Goal: Information Seeking & Learning: Learn about a topic

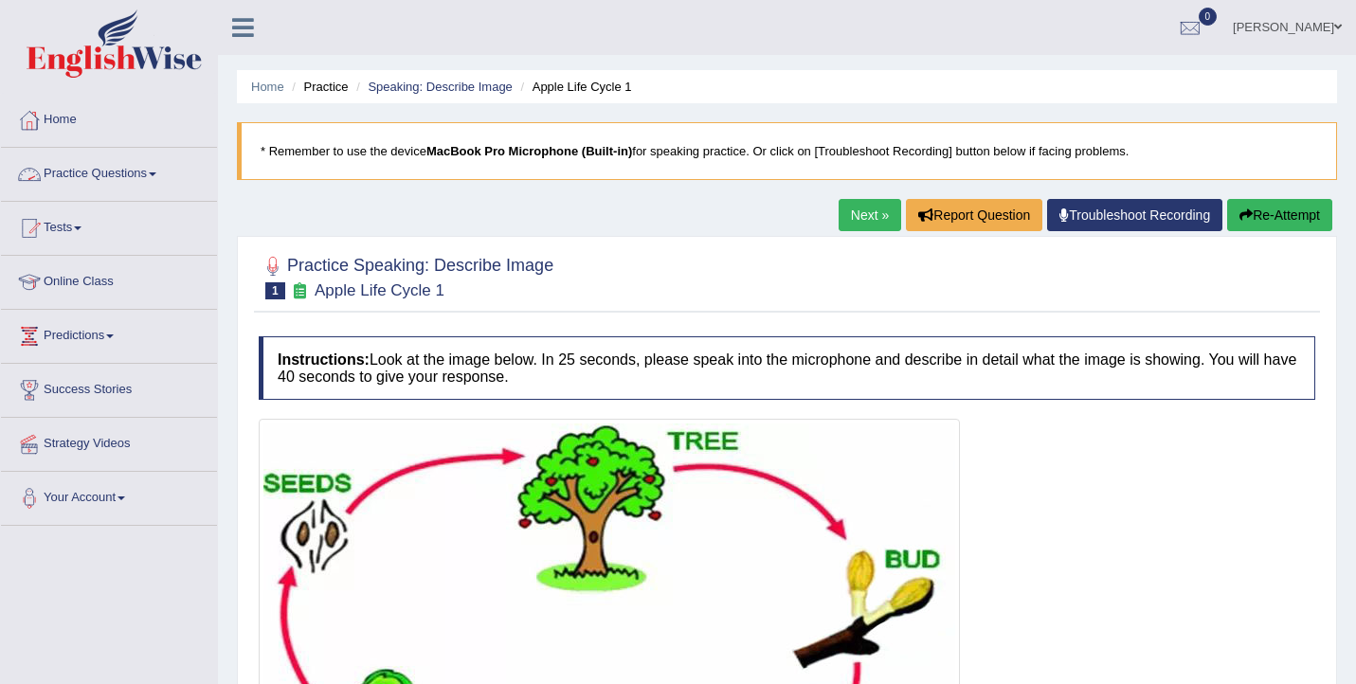
click at [111, 176] on link "Practice Questions" at bounding box center [109, 171] width 216 height 47
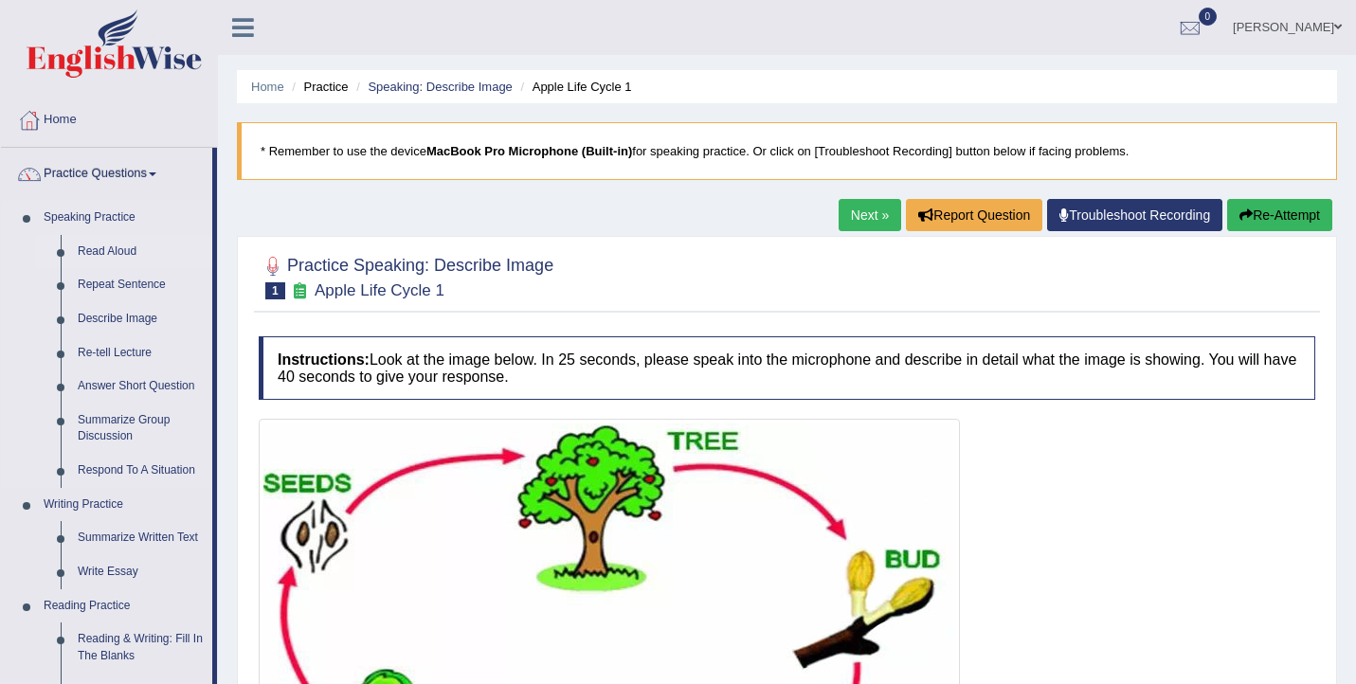
click at [117, 254] on link "Read Aloud" at bounding box center [140, 252] width 143 height 34
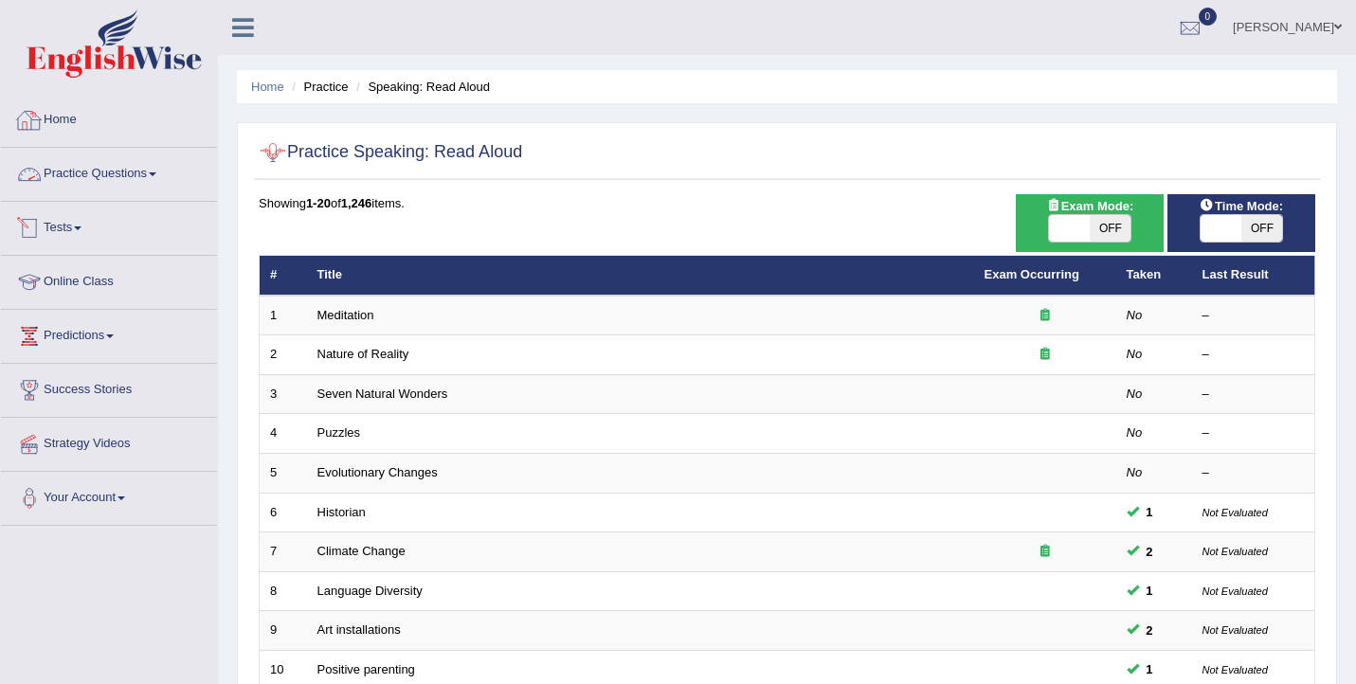
click at [152, 175] on link "Practice Questions" at bounding box center [109, 171] width 216 height 47
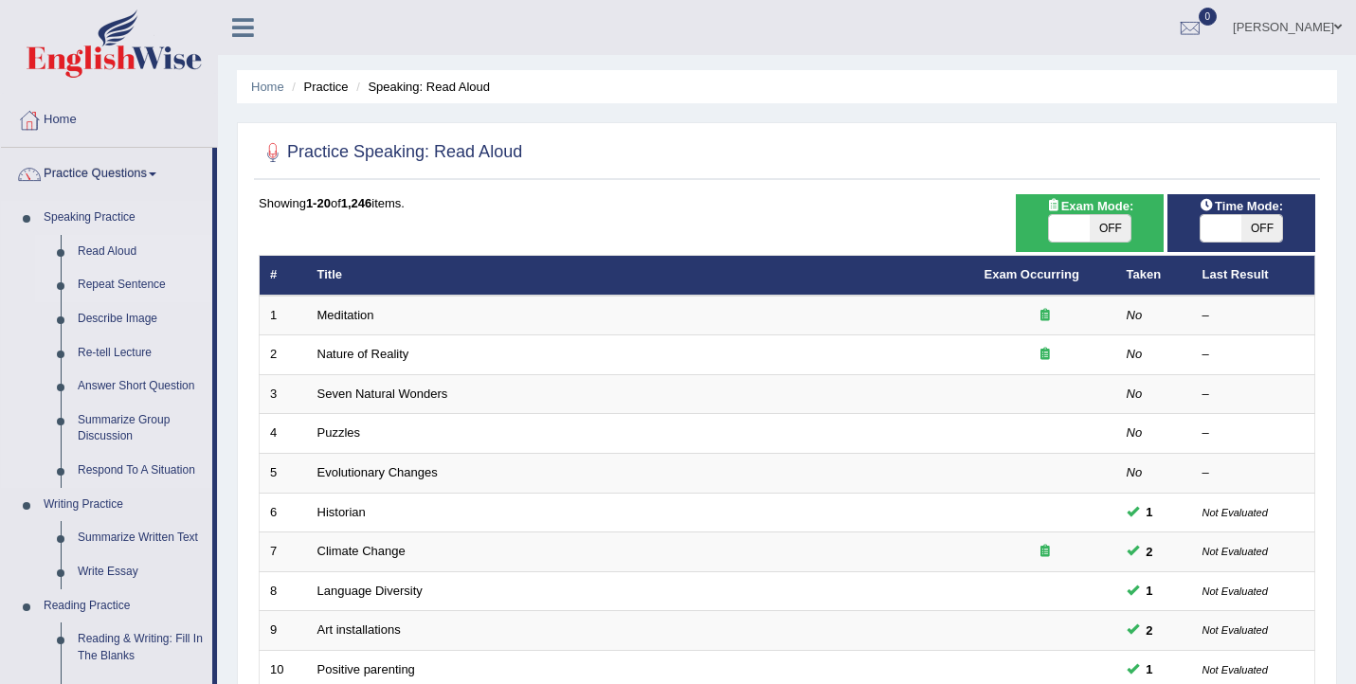
click at [112, 286] on link "Repeat Sentence" at bounding box center [140, 285] width 143 height 34
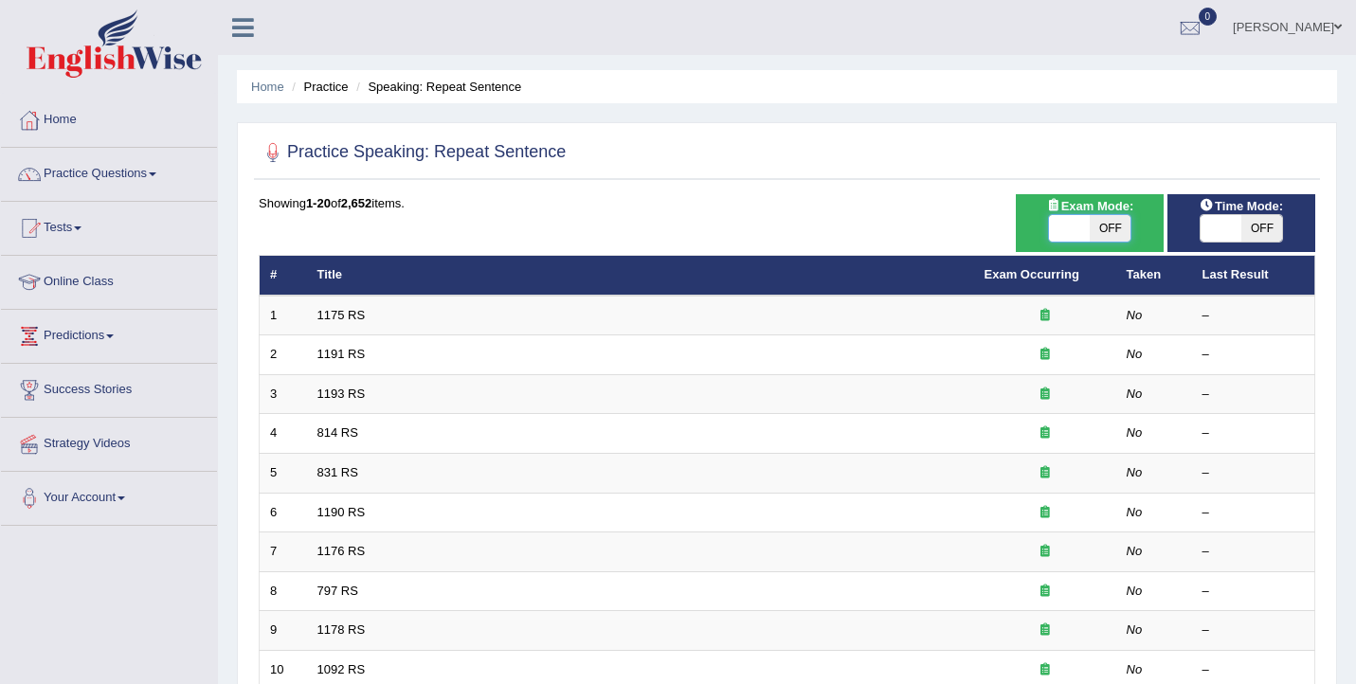
click at [1071, 219] on span at bounding box center [1069, 228] width 41 height 27
checkbox input "true"
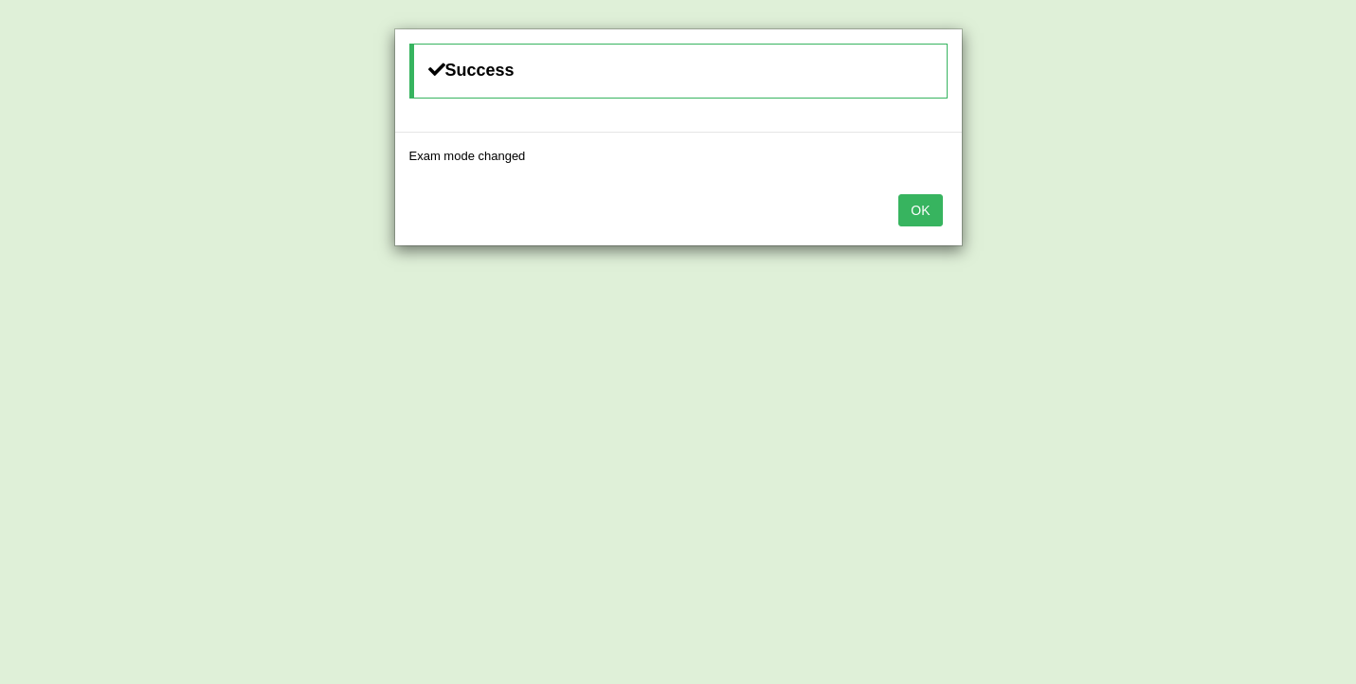
click at [911, 212] on button "OK" at bounding box center [920, 210] width 44 height 32
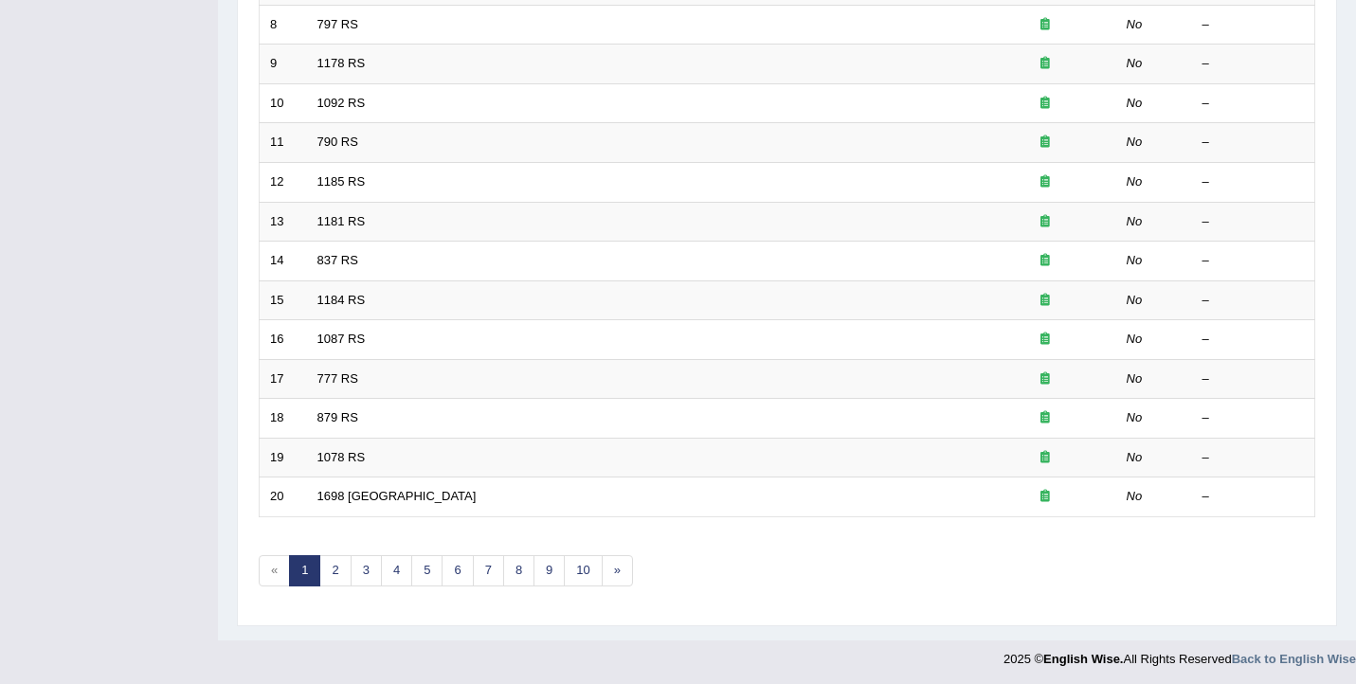
scroll to position [570, 0]
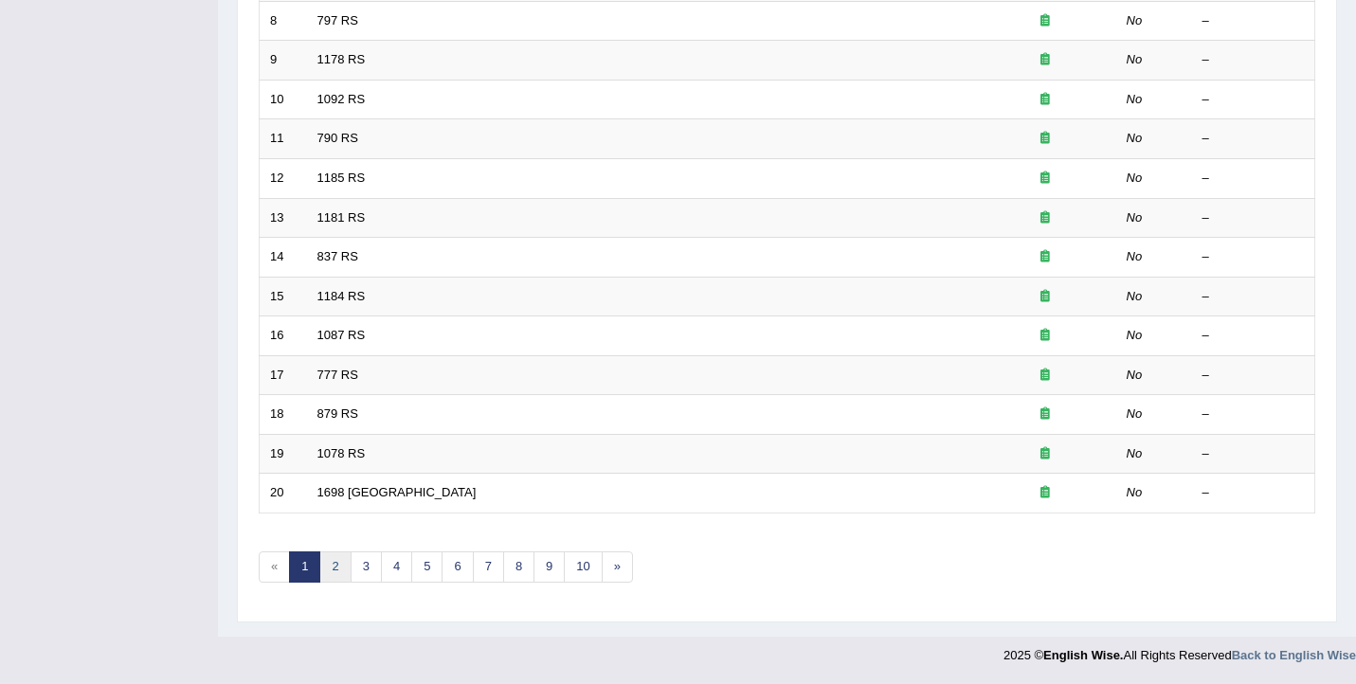
click at [341, 564] on link "2" at bounding box center [334, 566] width 31 height 31
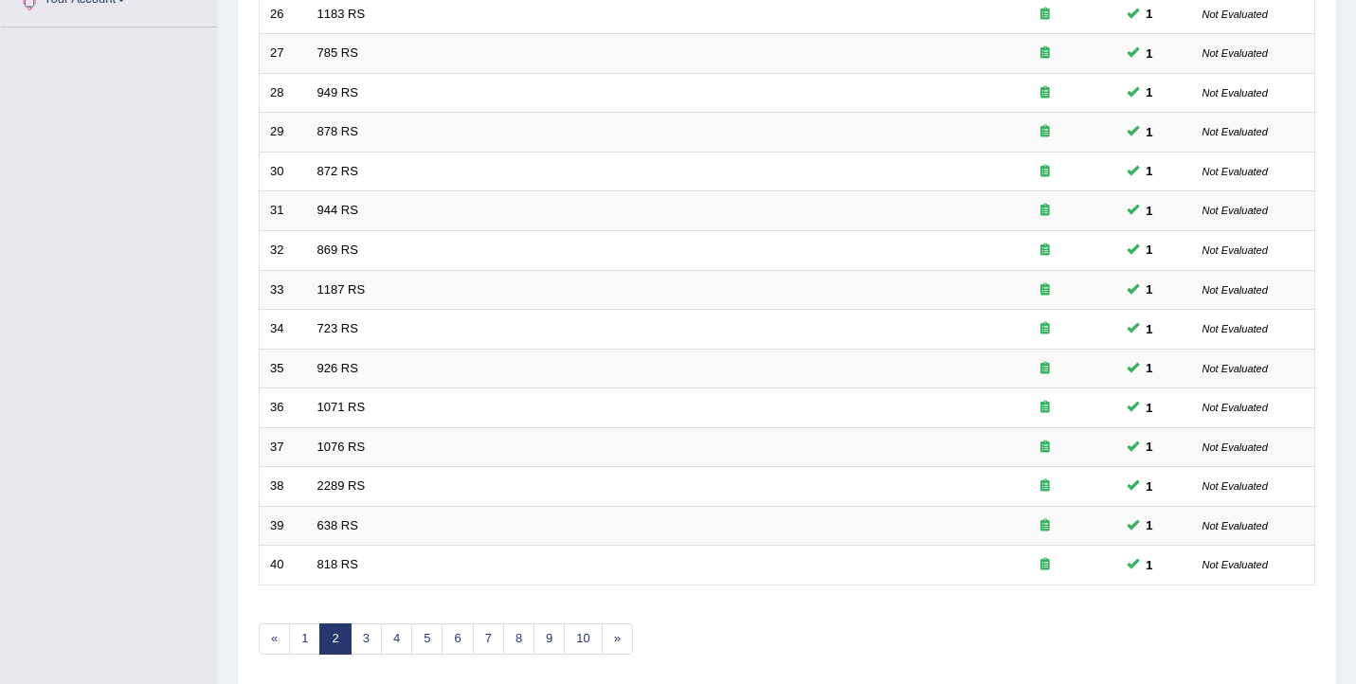
scroll to position [570, 0]
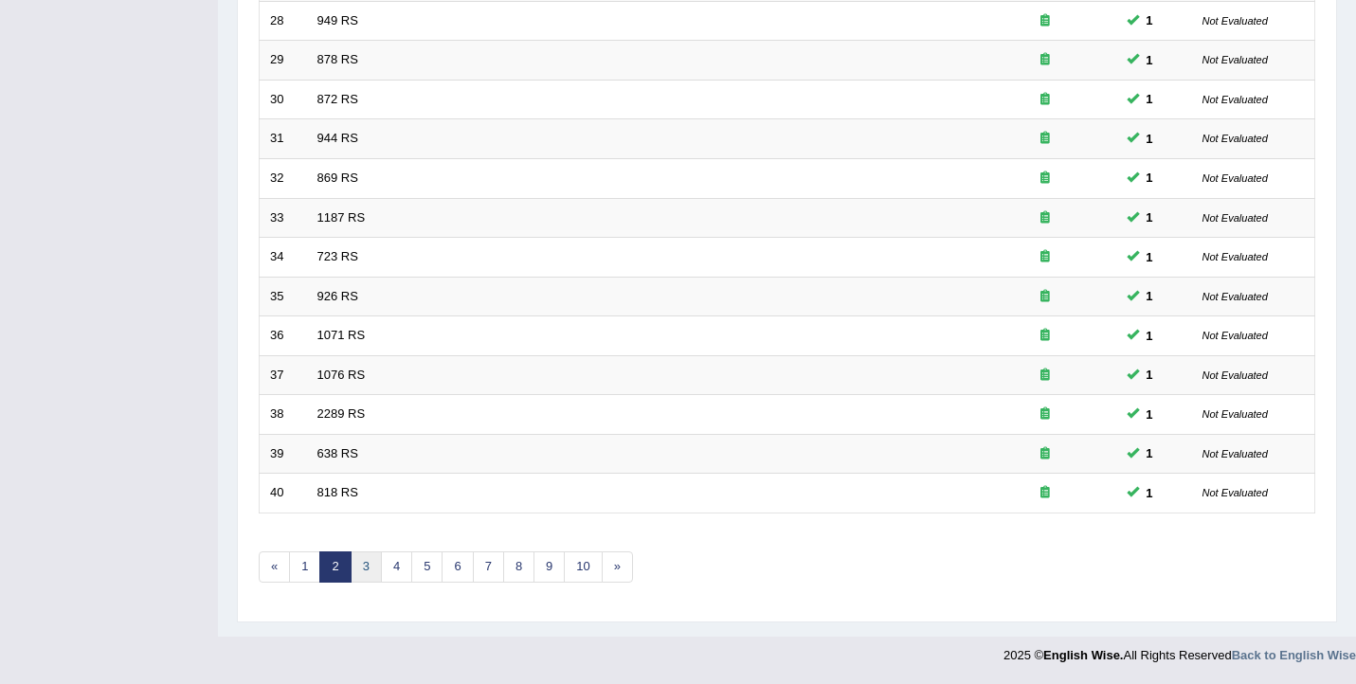
click at [364, 567] on link "3" at bounding box center [366, 566] width 31 height 31
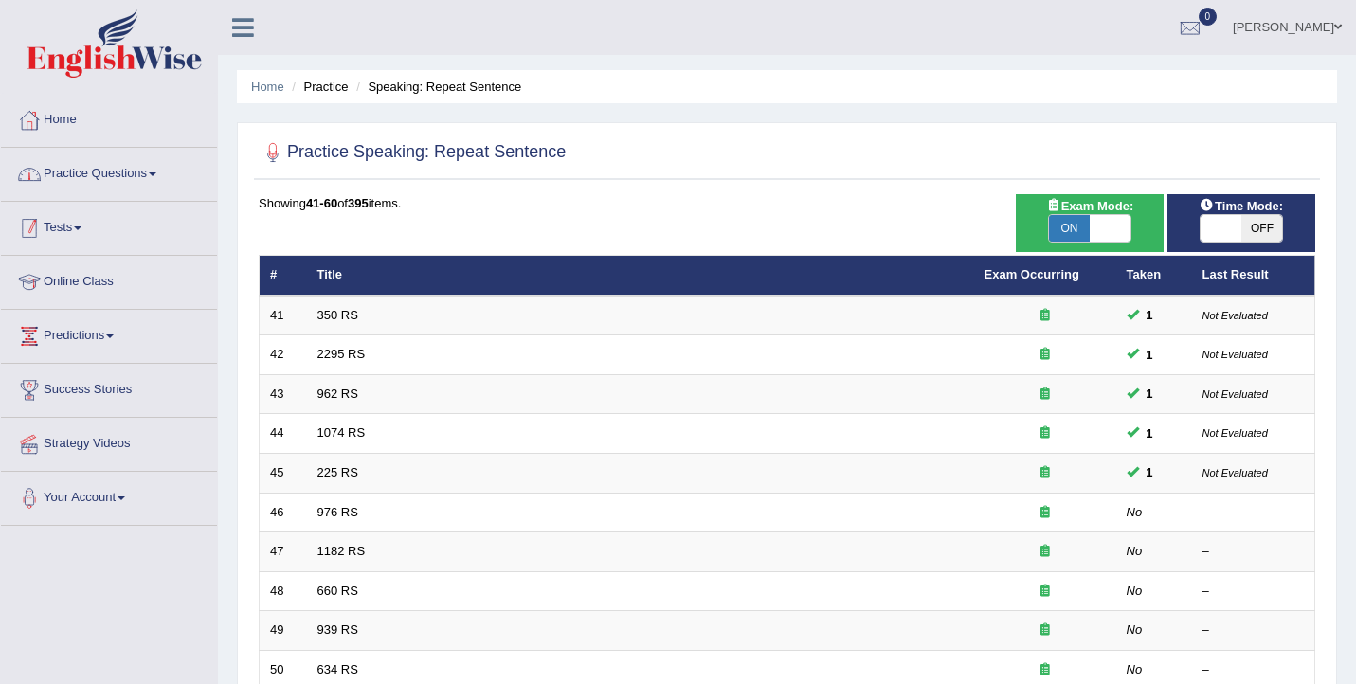
click at [123, 171] on link "Practice Questions" at bounding box center [109, 171] width 216 height 47
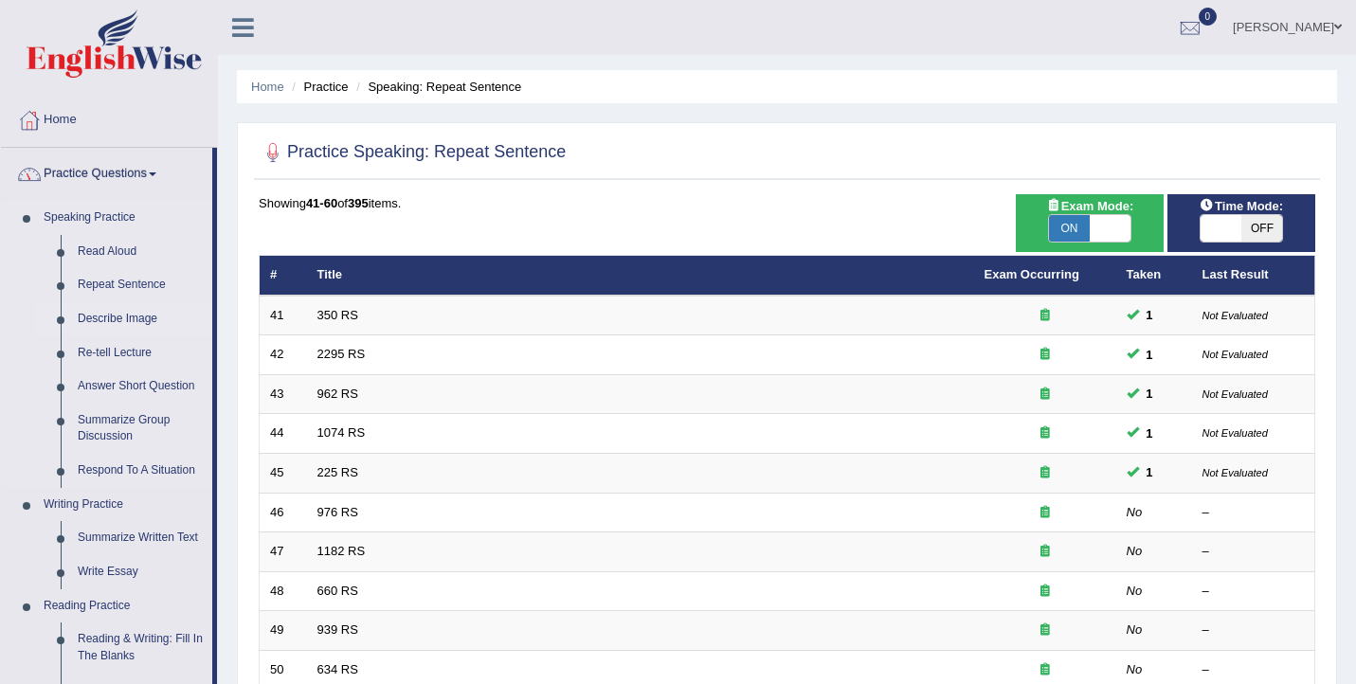
click at [137, 318] on link "Describe Image" at bounding box center [140, 319] width 143 height 34
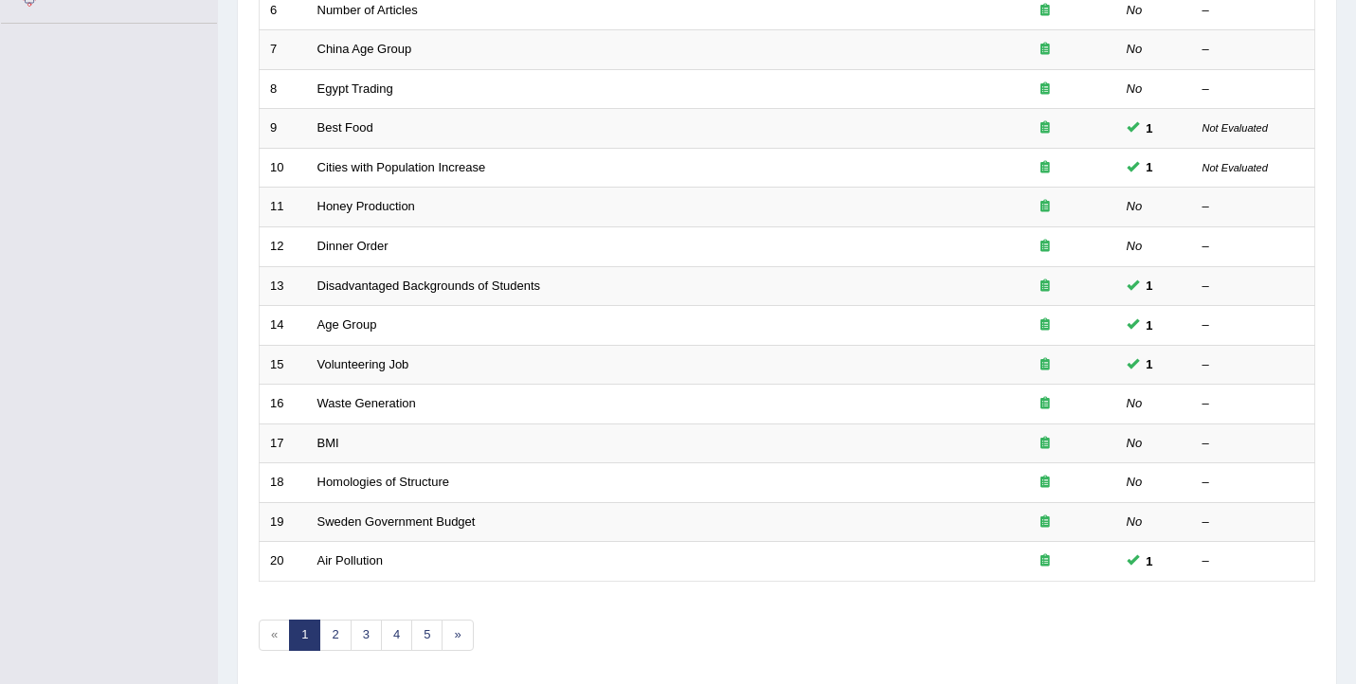
scroll to position [570, 0]
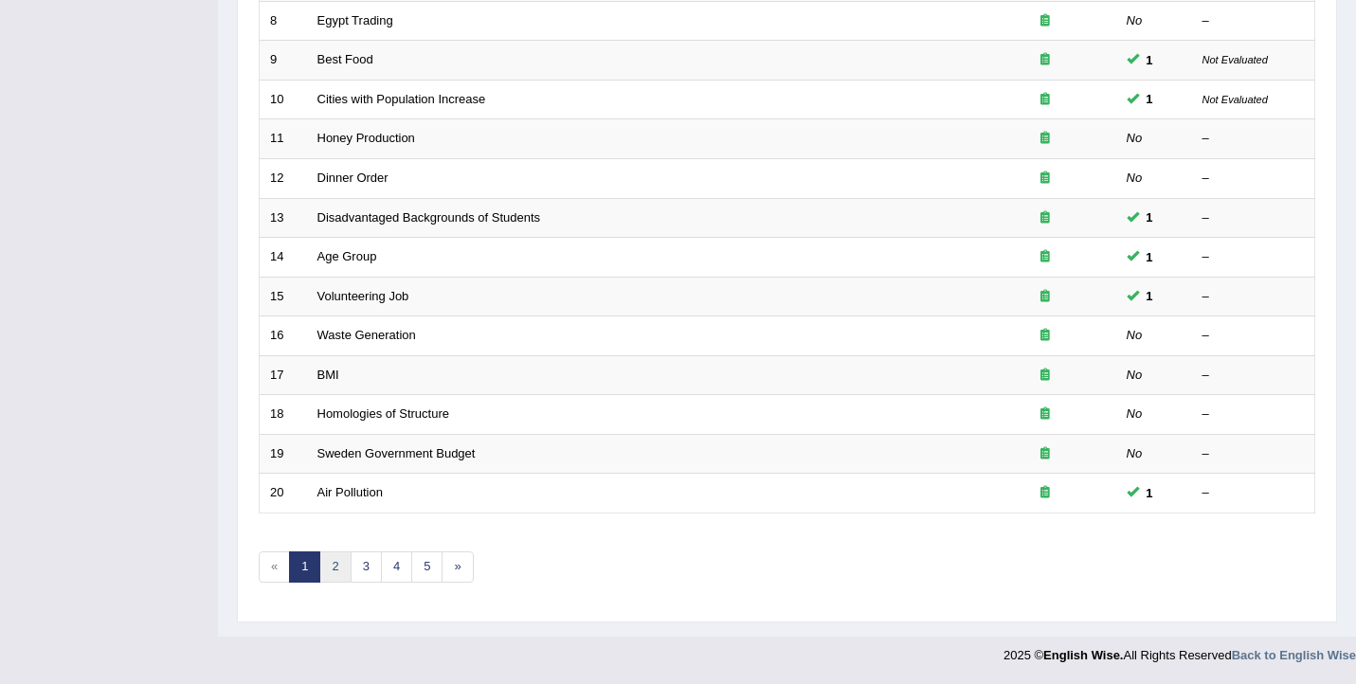
click at [339, 573] on link "2" at bounding box center [334, 566] width 31 height 31
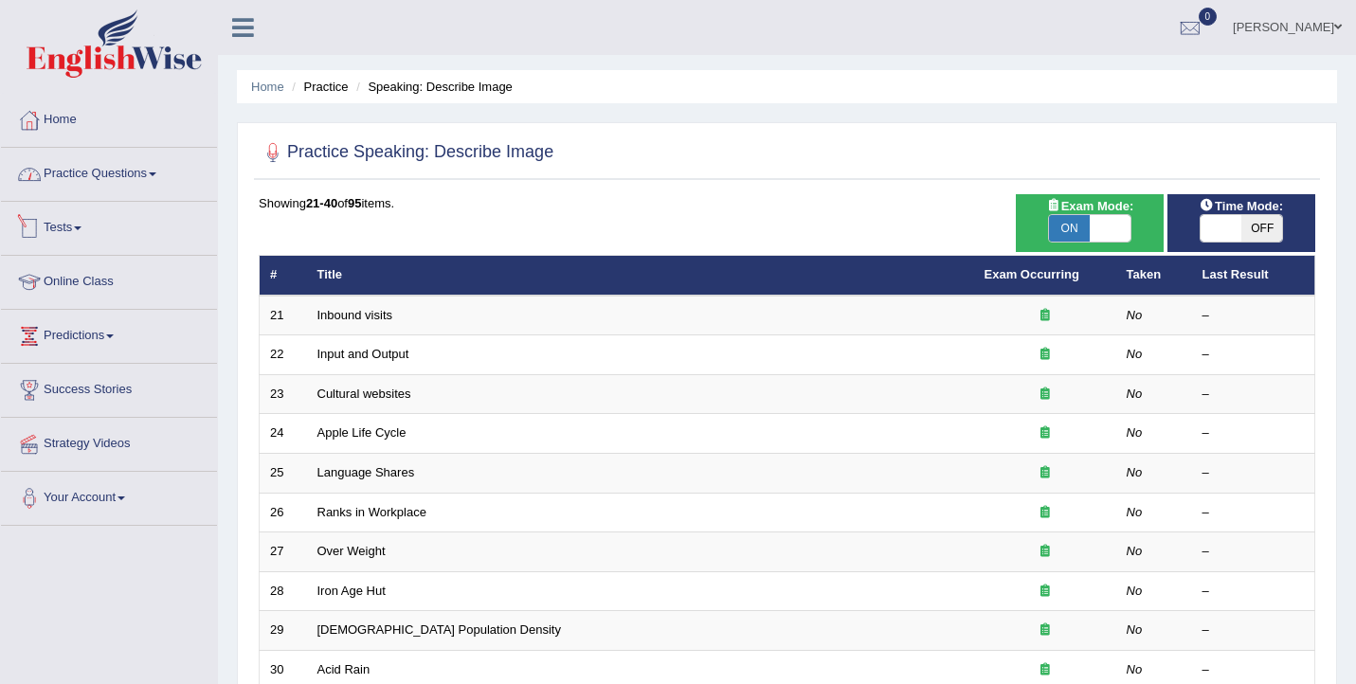
click at [157, 184] on link "Practice Questions" at bounding box center [109, 171] width 216 height 47
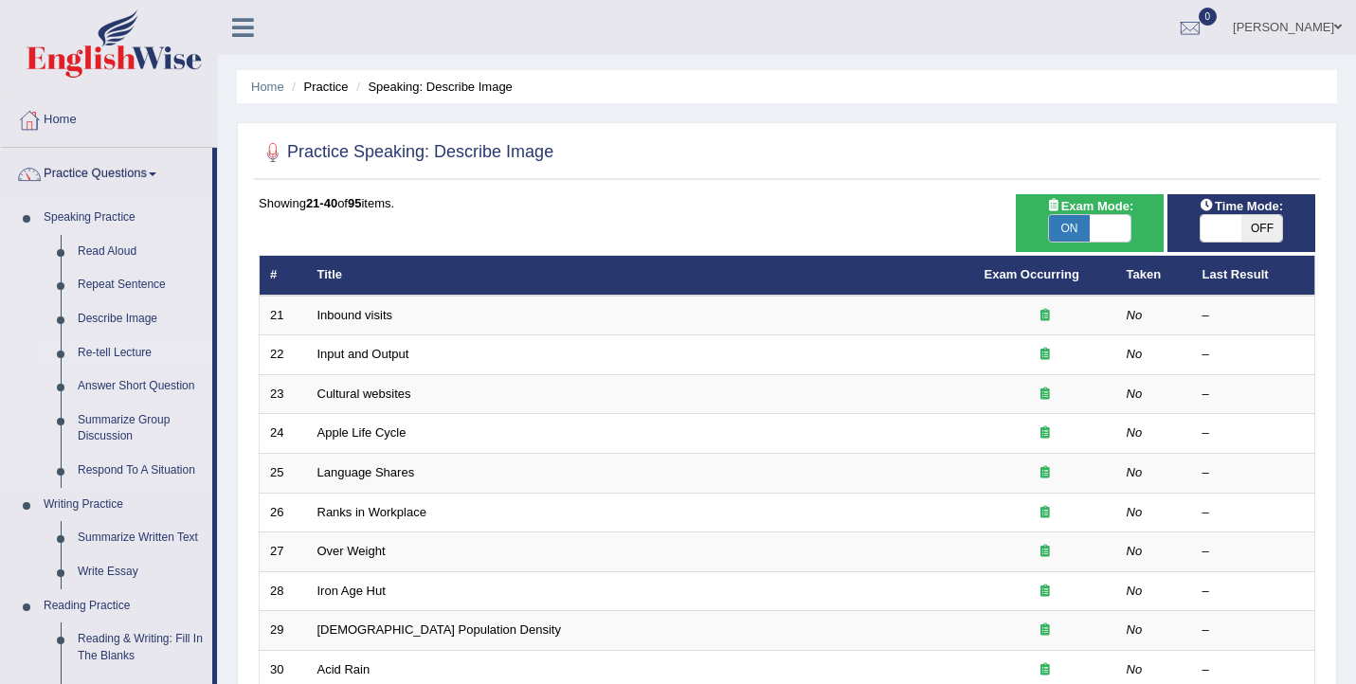
click at [128, 353] on link "Re-tell Lecture" at bounding box center [140, 353] width 143 height 34
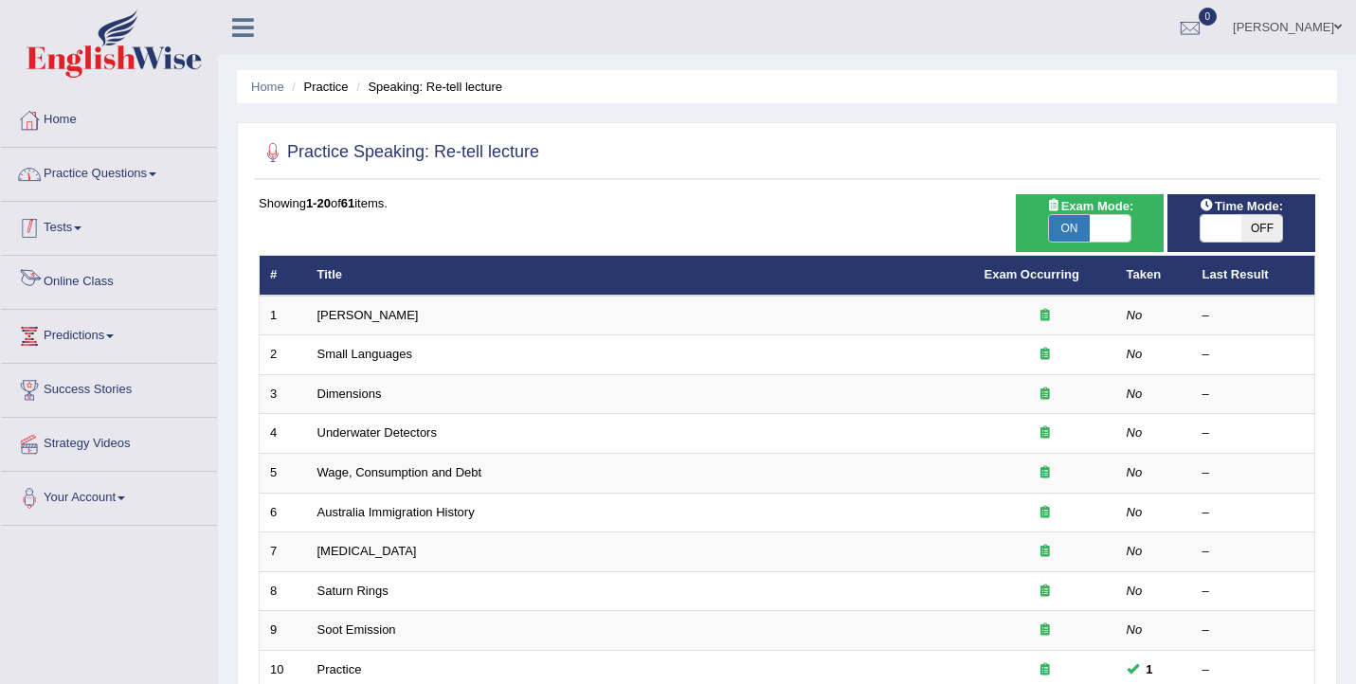
click at [135, 180] on link "Practice Questions" at bounding box center [109, 171] width 216 height 47
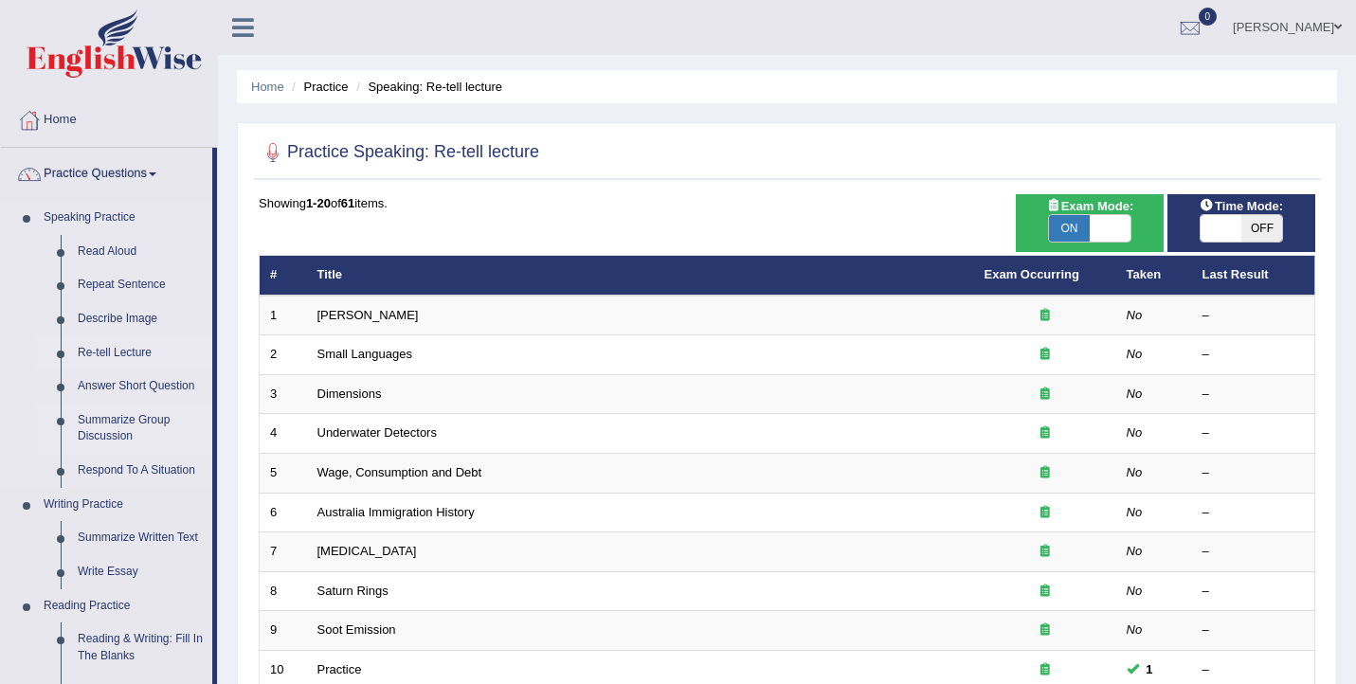
click at [127, 426] on link "Summarize Group Discussion" at bounding box center [140, 429] width 143 height 50
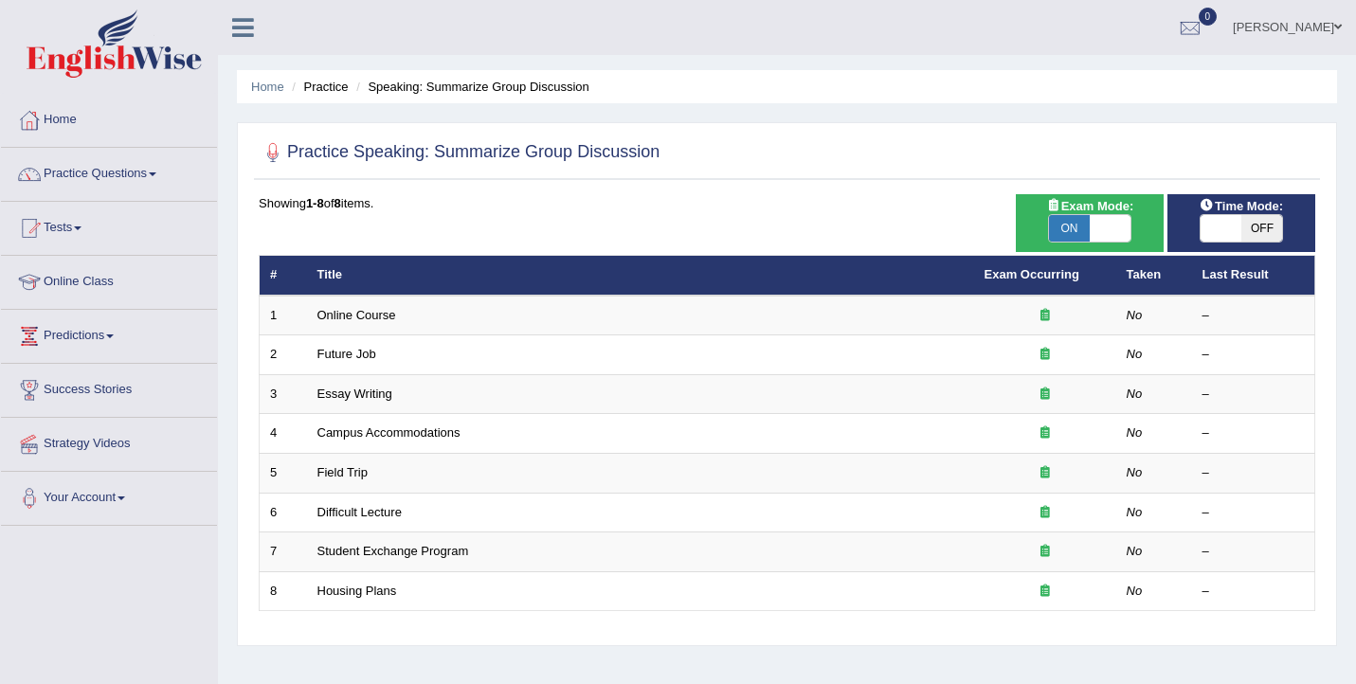
click at [1089, 236] on span at bounding box center [1109, 228] width 41 height 27
checkbox input "false"
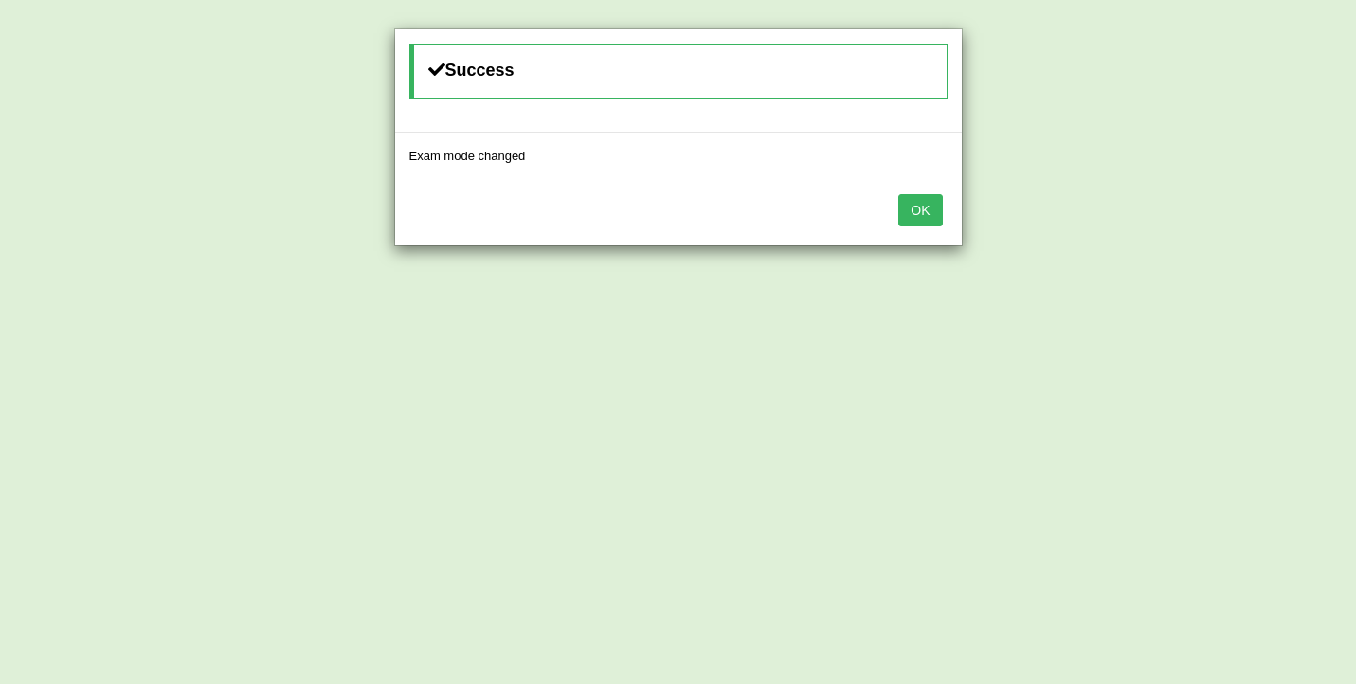
click at [933, 214] on button "OK" at bounding box center [920, 210] width 44 height 32
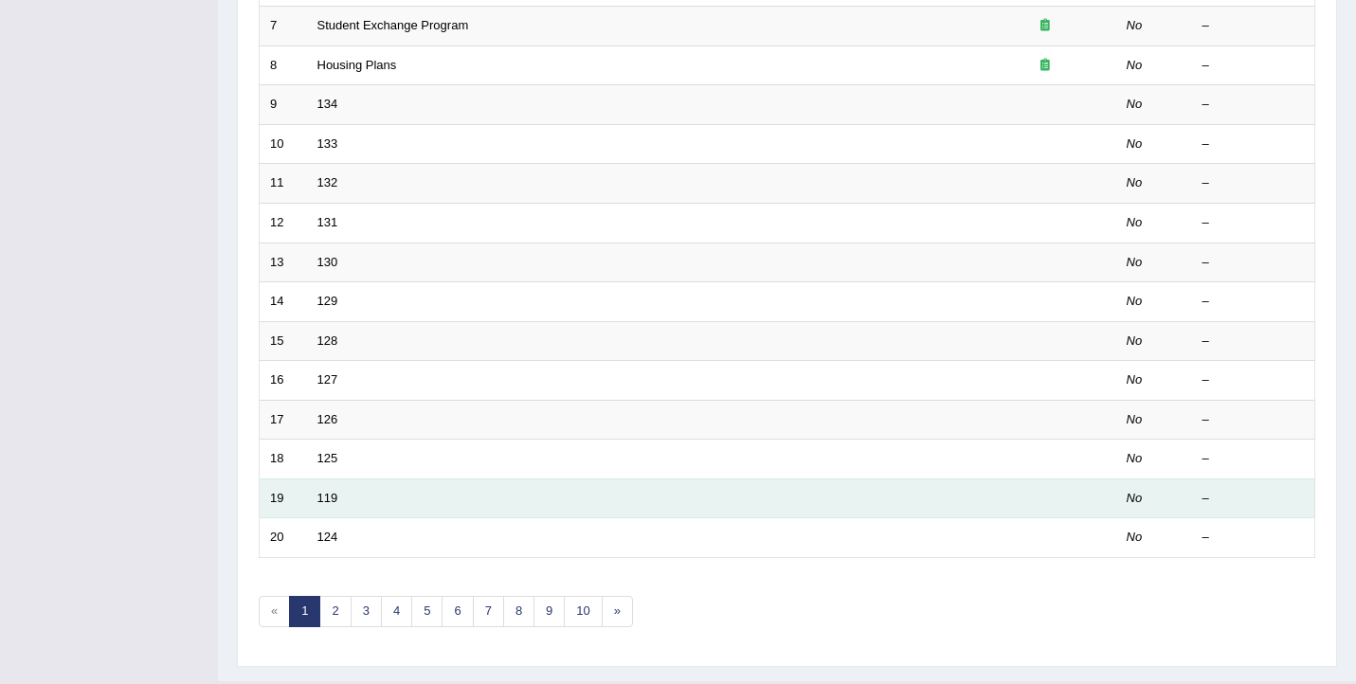
scroll to position [570, 0]
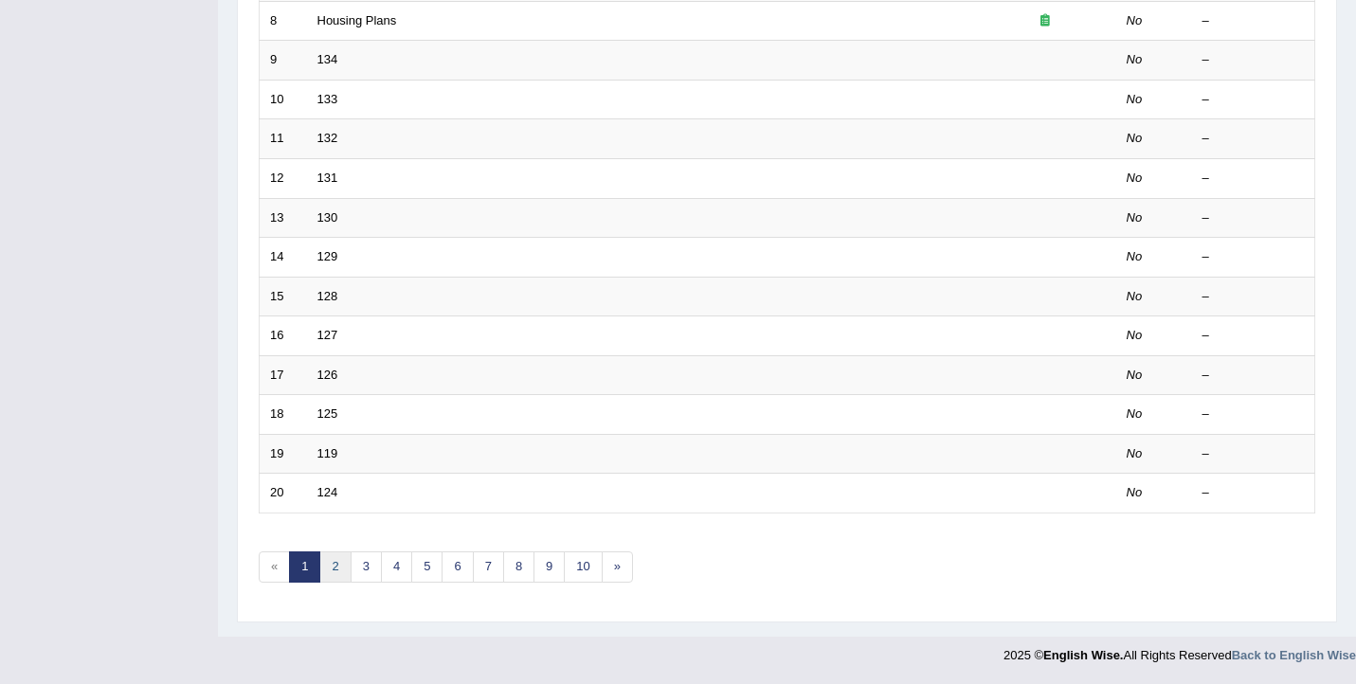
click at [329, 567] on link "2" at bounding box center [334, 566] width 31 height 31
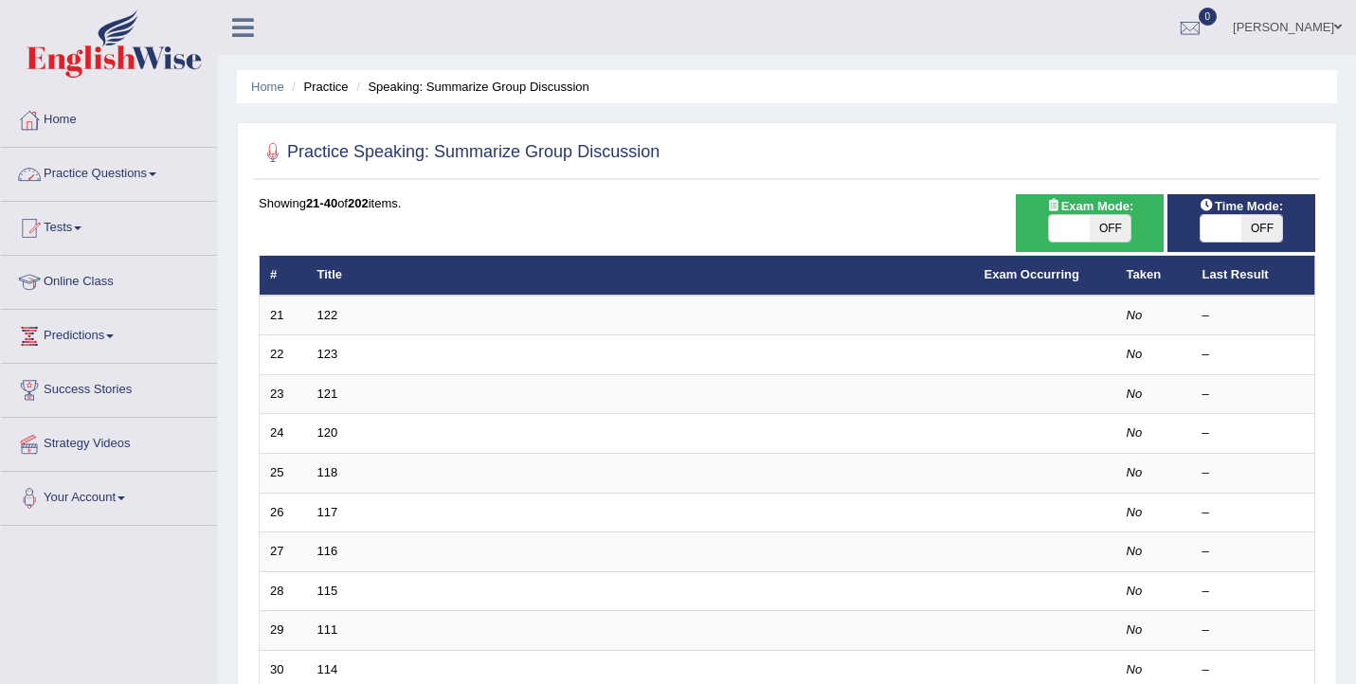
click at [151, 166] on link "Practice Questions" at bounding box center [109, 171] width 216 height 47
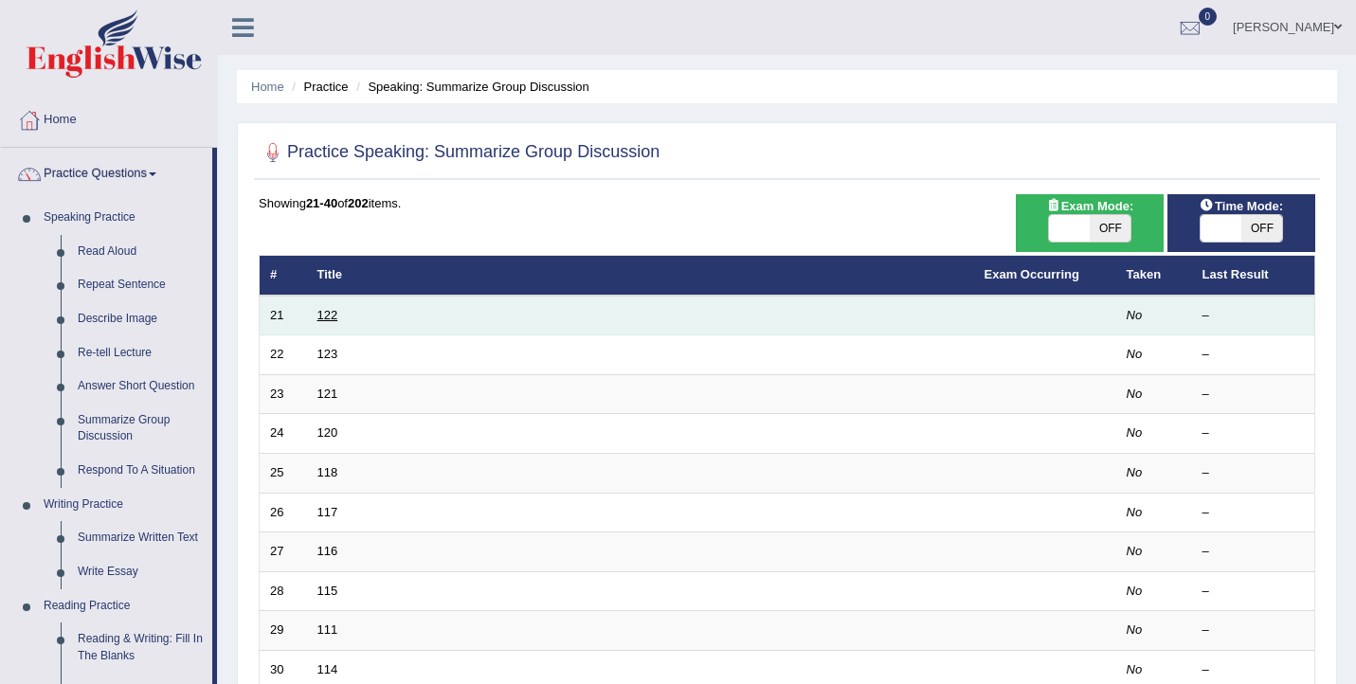
click at [330, 315] on link "122" at bounding box center [327, 315] width 21 height 14
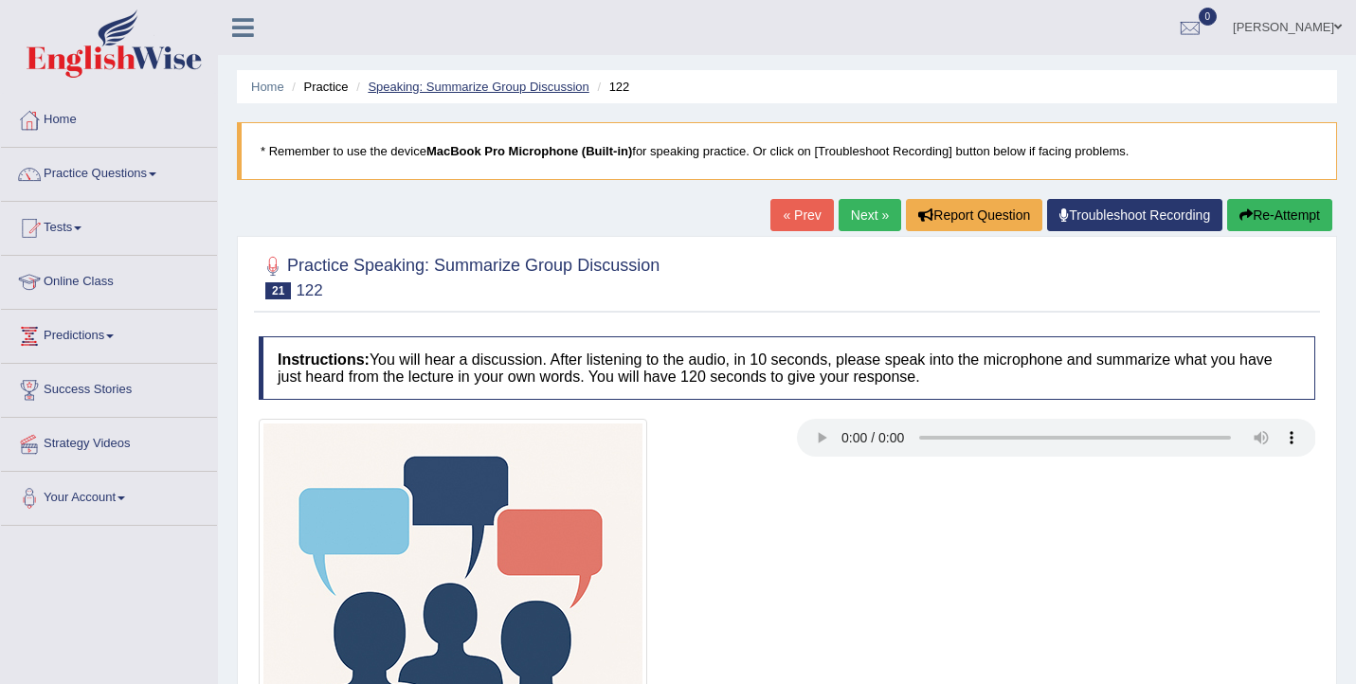
click at [418, 84] on link "Speaking: Summarize Group Discussion" at bounding box center [478, 87] width 221 height 14
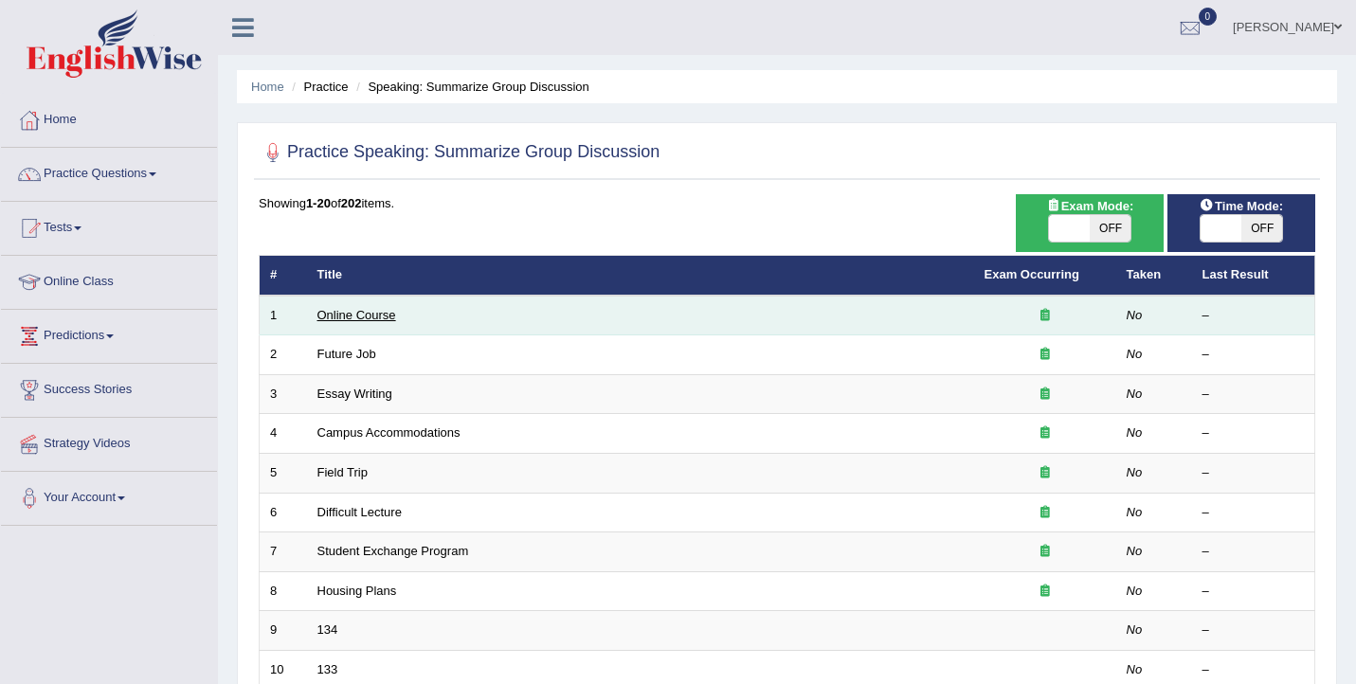
click at [386, 315] on link "Online Course" at bounding box center [356, 315] width 79 height 14
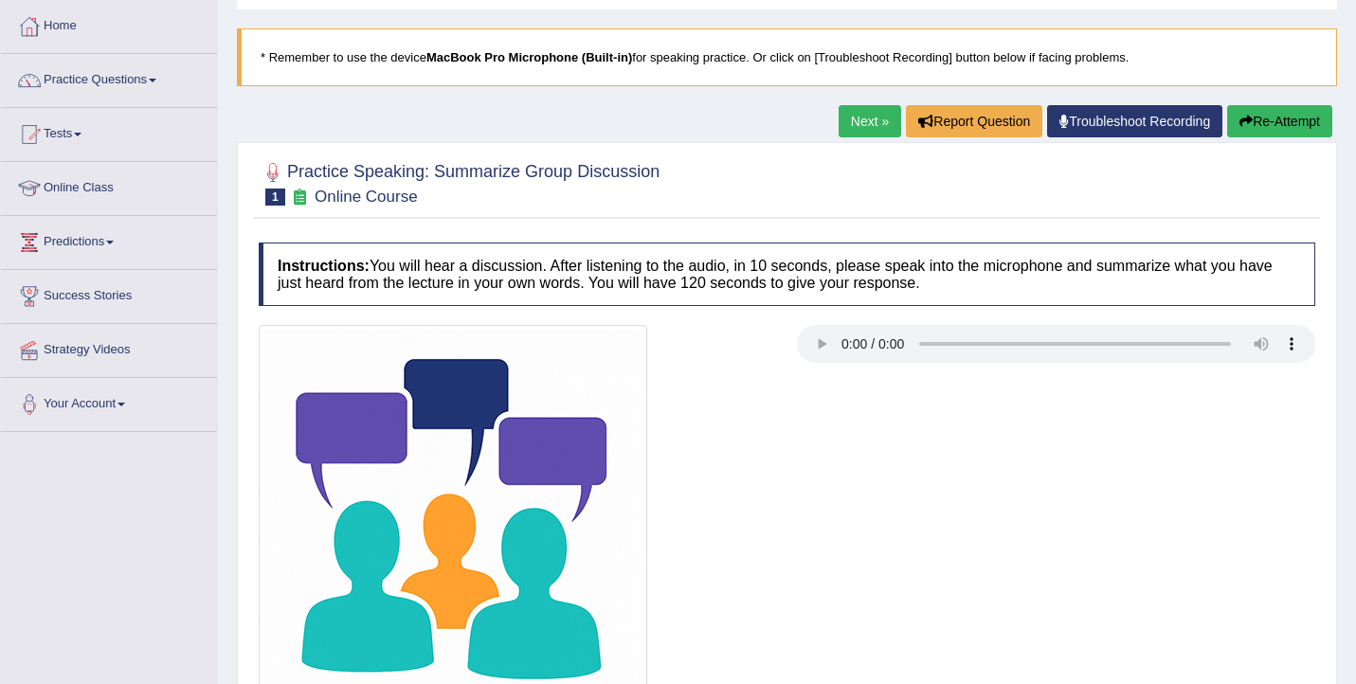
scroll to position [132, 0]
